Goal: Task Accomplishment & Management: Use online tool/utility

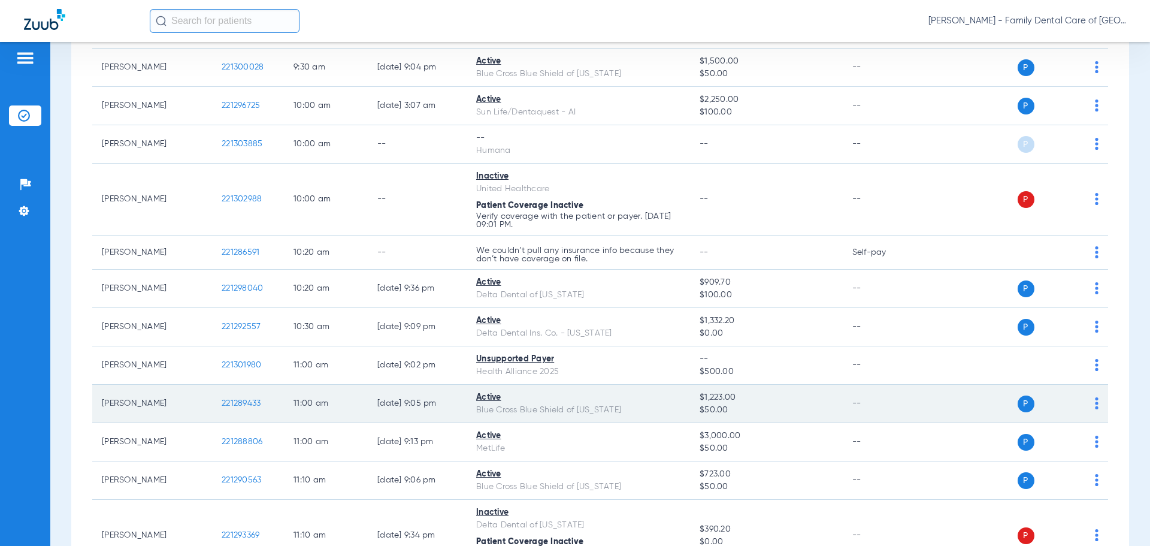
scroll to position [419, 0]
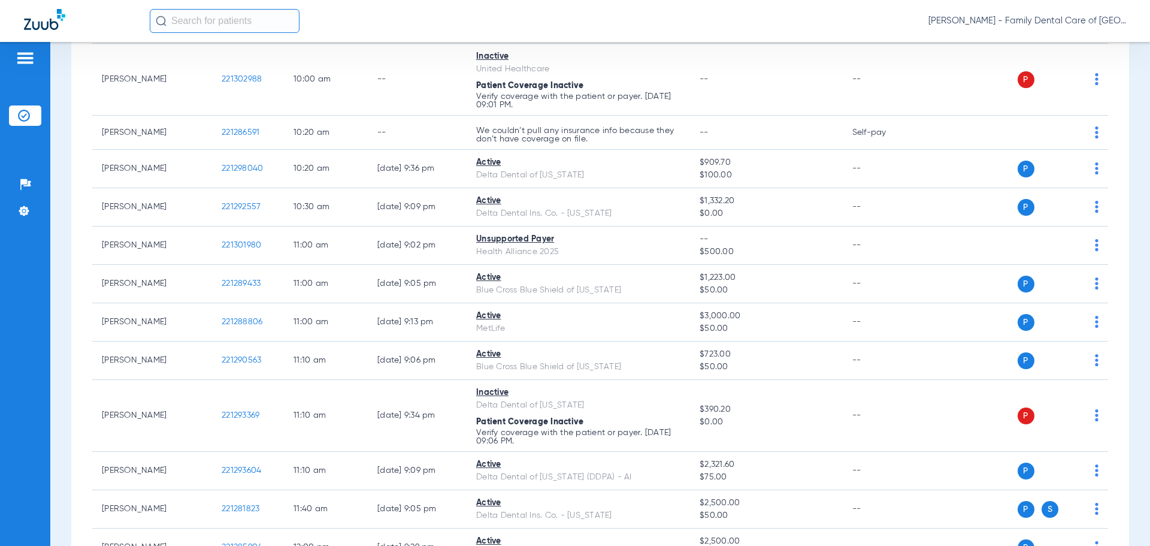
click at [59, 279] on div "Schedule Insurance Verification History Last Appt. Sync Time: [DATE] - 07:55 AM…" at bounding box center [600, 294] width 1100 height 504
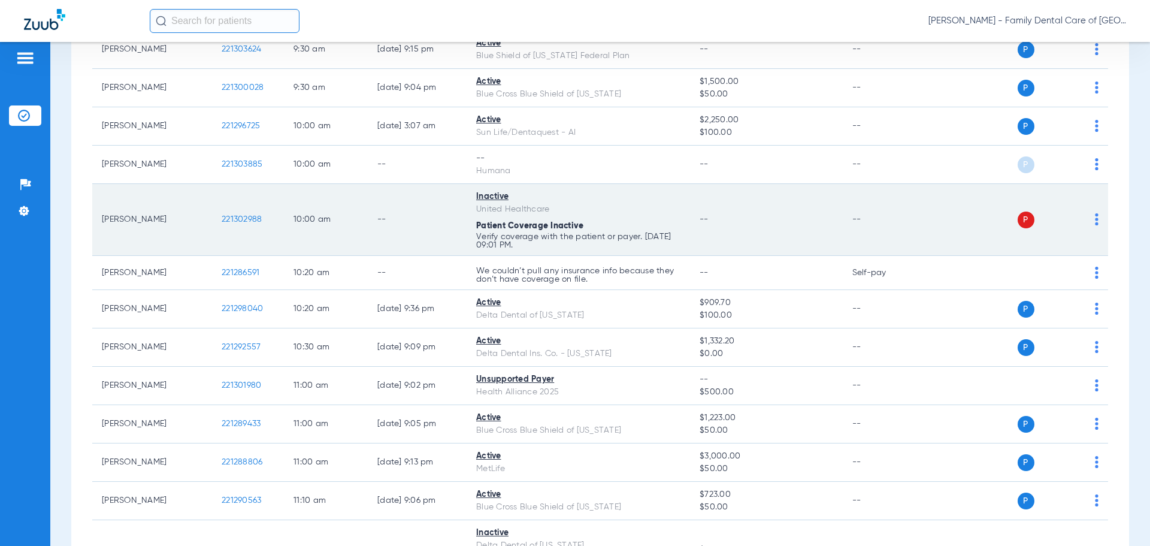
scroll to position [0, 0]
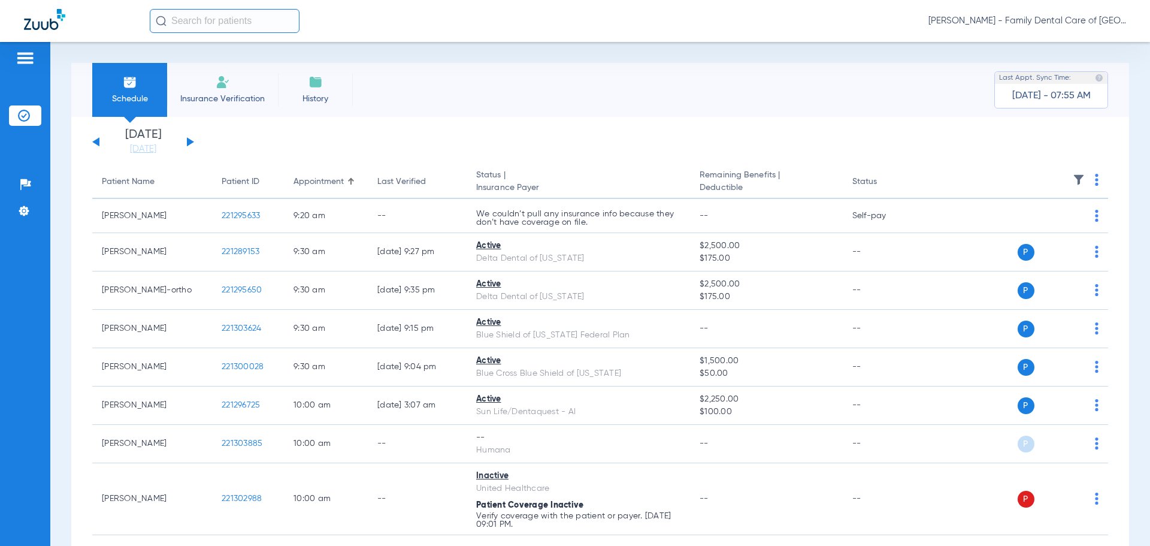
click at [243, 84] on li "Insurance Verification" at bounding box center [222, 90] width 111 height 54
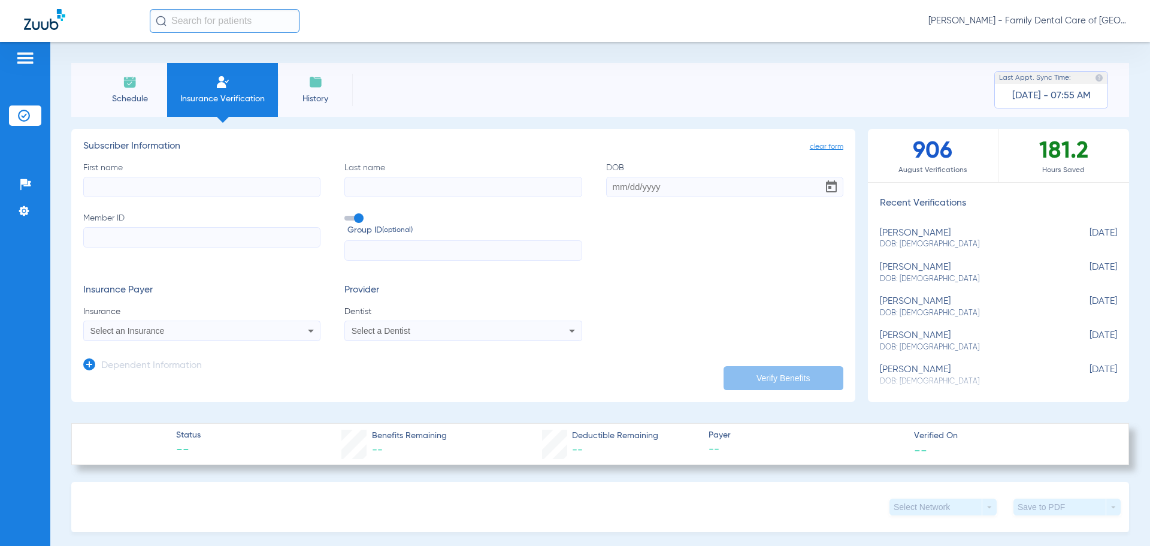
click at [161, 185] on input "First name" at bounding box center [201, 187] width 237 height 20
type input "[PERSON_NAME]"
type input "[DATE]"
click at [113, 235] on input "Member ID" at bounding box center [201, 237] width 237 height 20
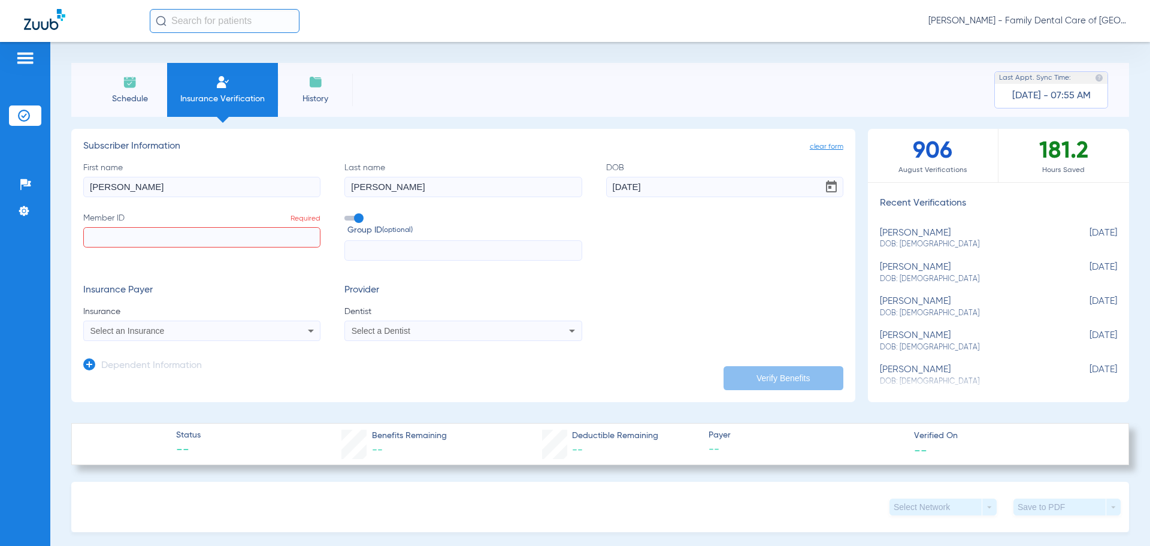
click at [105, 236] on input "Member ID Required" at bounding box center [201, 237] width 237 height 20
paste input "358744953"
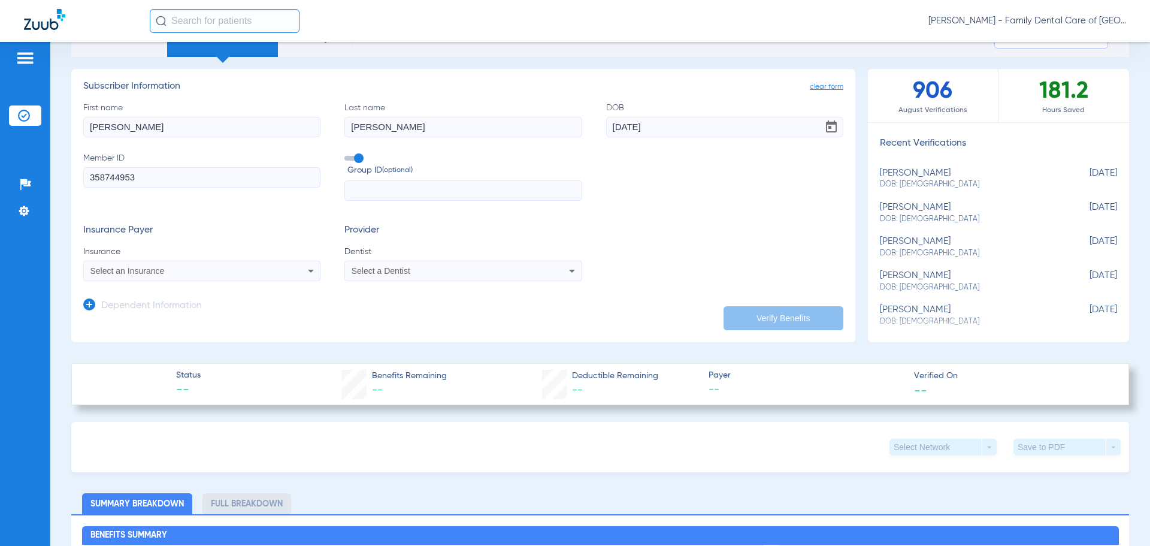
type input "358744953"
click at [313, 267] on icon at bounding box center [311, 271] width 14 height 14
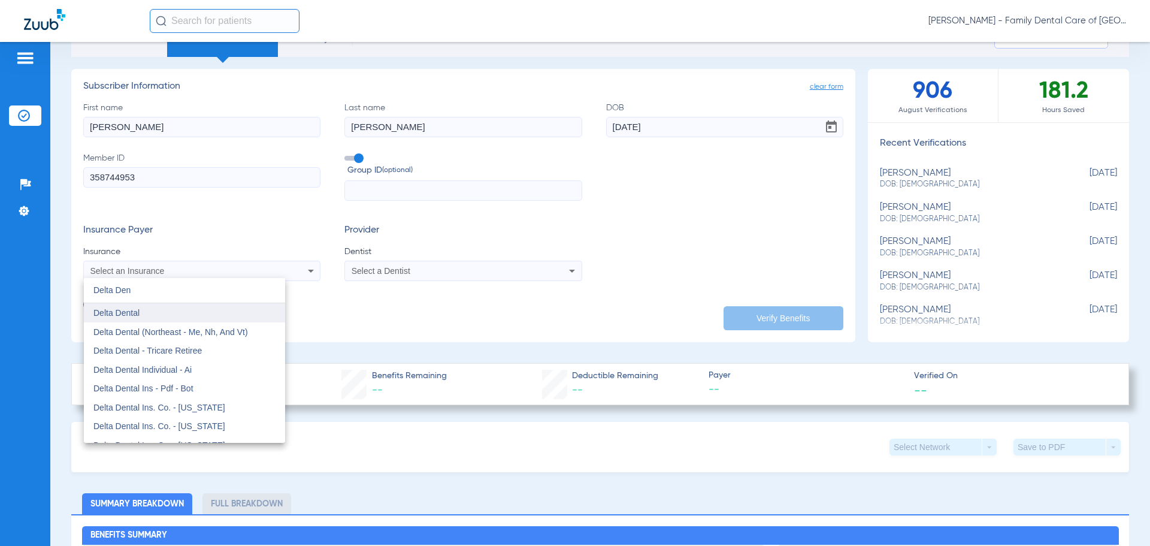
type input "Delta Den"
click at [163, 319] on mat-option "Delta Dental" at bounding box center [184, 312] width 201 height 19
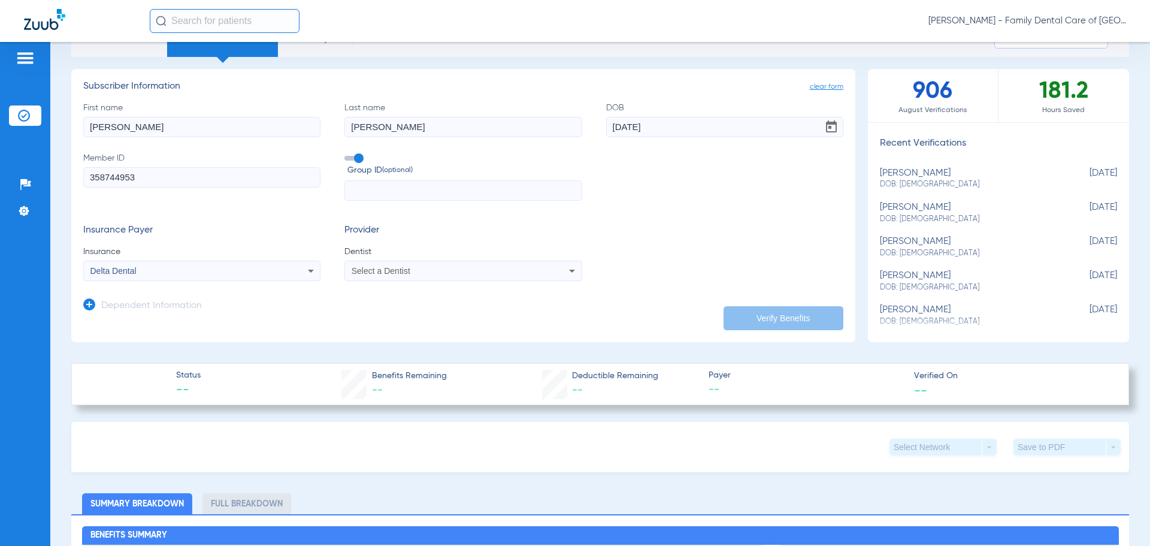
click at [565, 273] on icon at bounding box center [572, 271] width 14 height 14
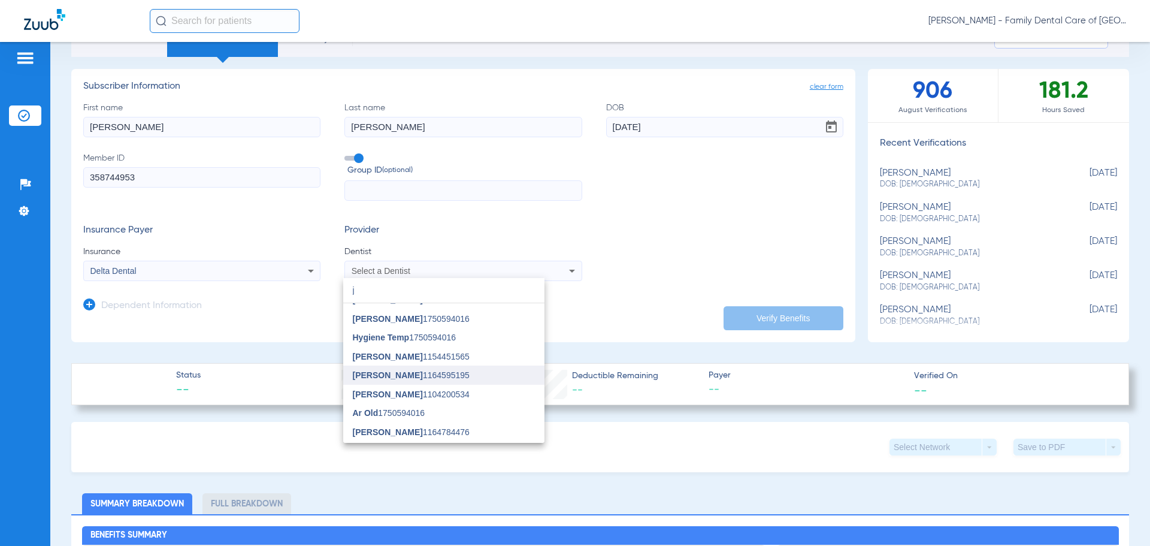
scroll to position [182, 0]
type input "j"
click at [413, 431] on span "[PERSON_NAME] [PERSON_NAME] 1023648664" at bounding box center [444, 433] width 182 height 17
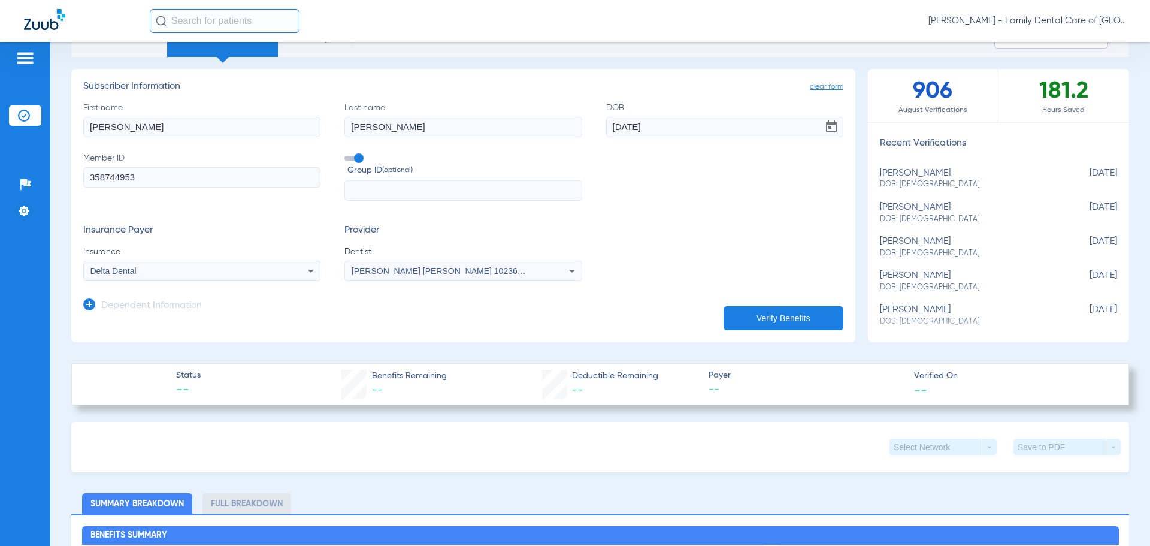
click at [755, 316] on button "Verify Benefits" at bounding box center [784, 318] width 120 height 24
